Goal: Transaction & Acquisition: Purchase product/service

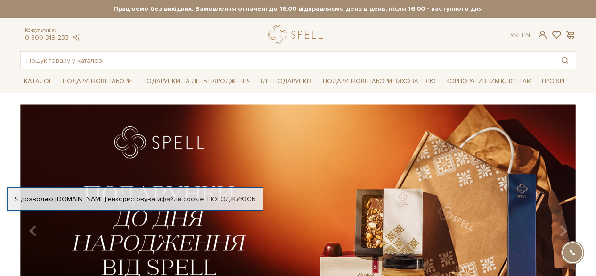
click at [527, 33] on link "En" at bounding box center [526, 35] width 8 height 8
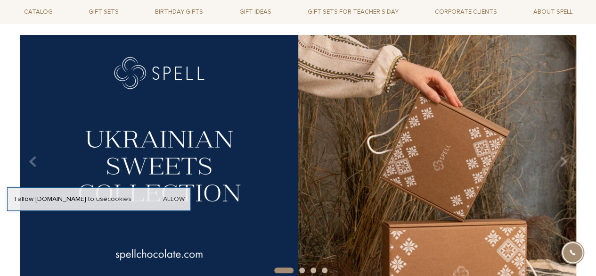
scroll to position [94, 0]
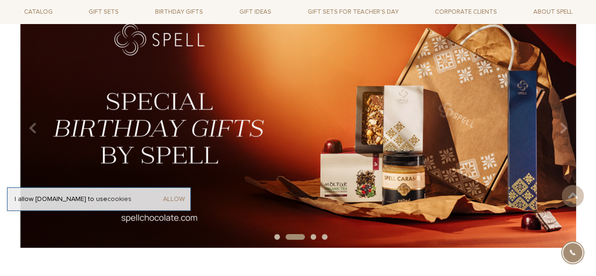
click at [175, 197] on link "Allow" at bounding box center [174, 199] width 22 height 8
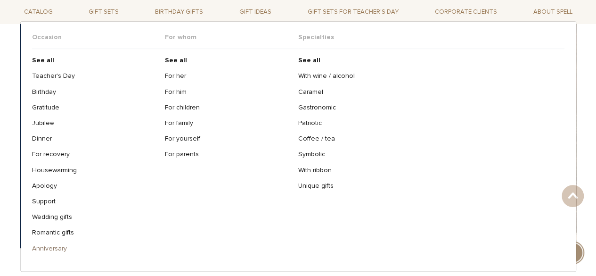
click at [54, 247] on link "Anniversary" at bounding box center [95, 248] width 126 height 8
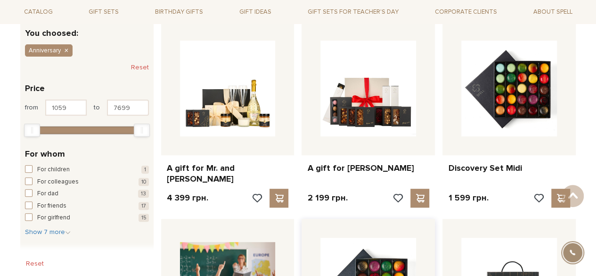
scroll to position [141, 0]
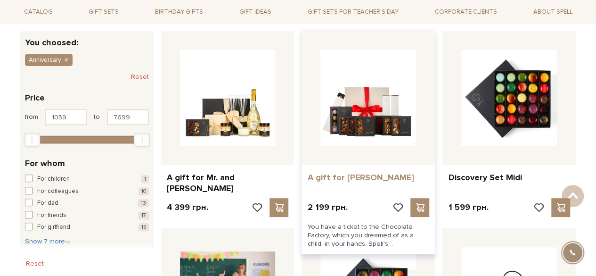
click at [368, 179] on link "A gift for Willy Wonka" at bounding box center [368, 177] width 122 height 11
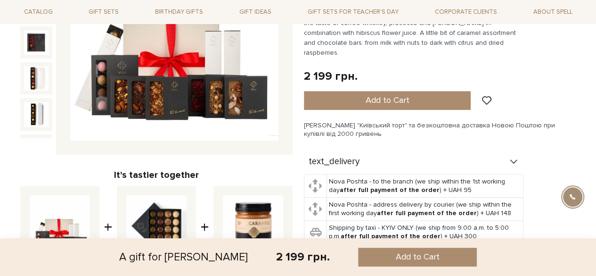
scroll to position [330, 0]
